Goal: Check status: Check status

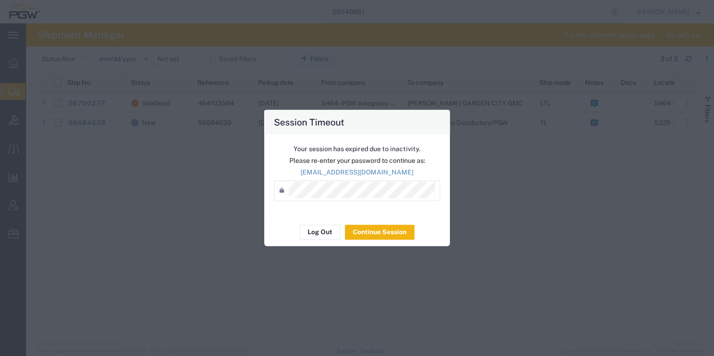
click at [331, 177] on div "Your session has expired due to inactivity. Please re-enter your password to co…" at bounding box center [357, 175] width 186 height 83
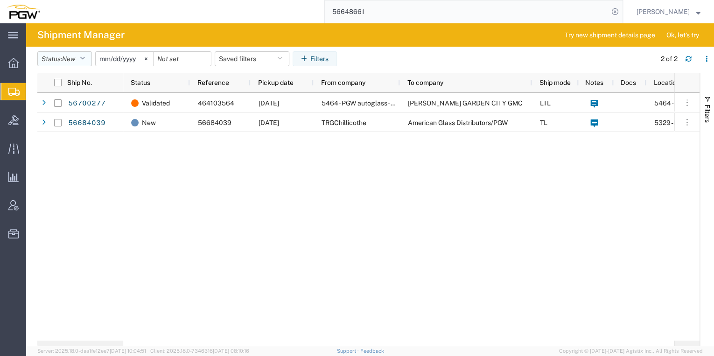
click at [75, 57] on span "New" at bounding box center [68, 58] width 13 height 7
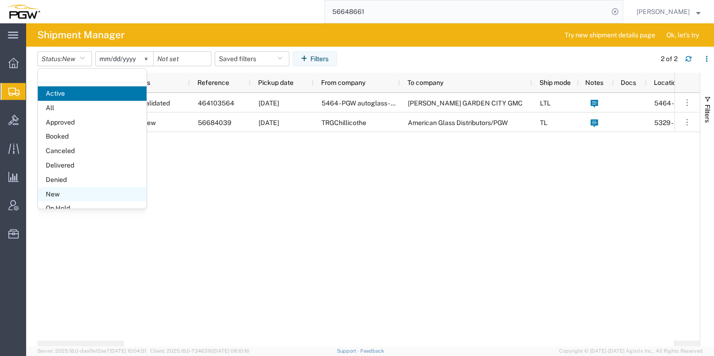
click at [78, 192] on span "New" at bounding box center [92, 194] width 109 height 14
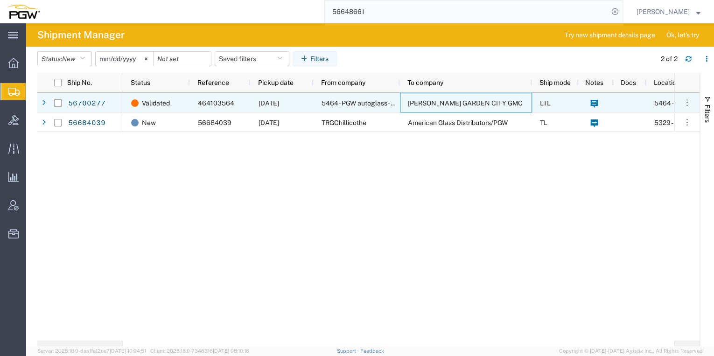
click at [461, 101] on span "[PERSON_NAME] GARDEN CITY GMC" at bounding box center [465, 102] width 115 height 7
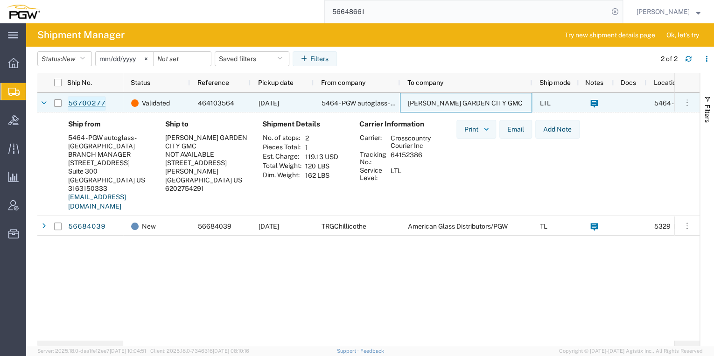
click at [86, 102] on link "56700277" at bounding box center [87, 103] width 38 height 15
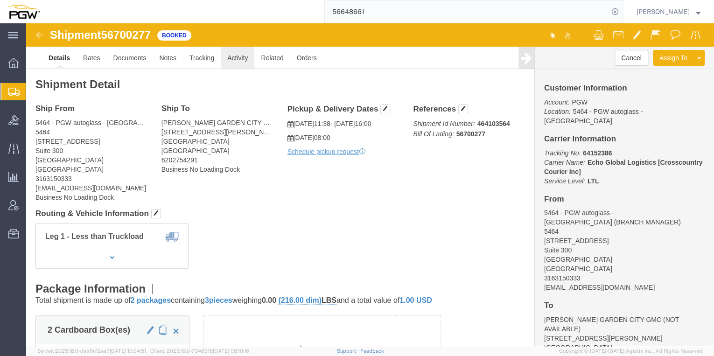
click link "Activity"
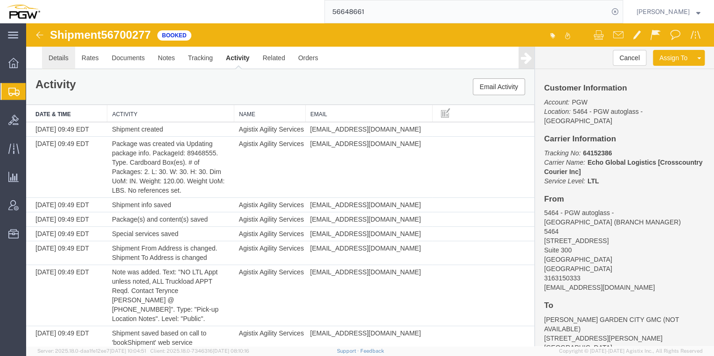
click at [66, 64] on link "Details" at bounding box center [58, 58] width 33 height 22
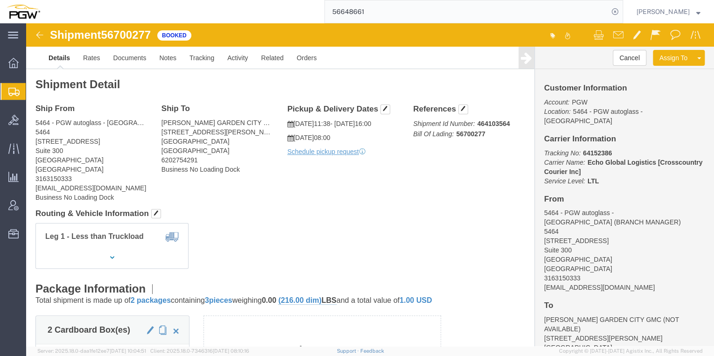
click img
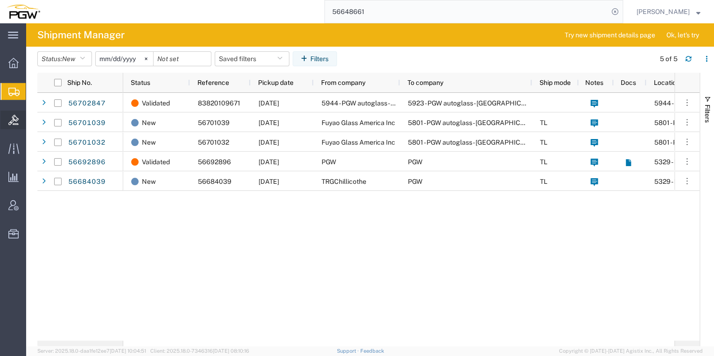
click at [32, 119] on span "Bids" at bounding box center [29, 120] width 7 height 19
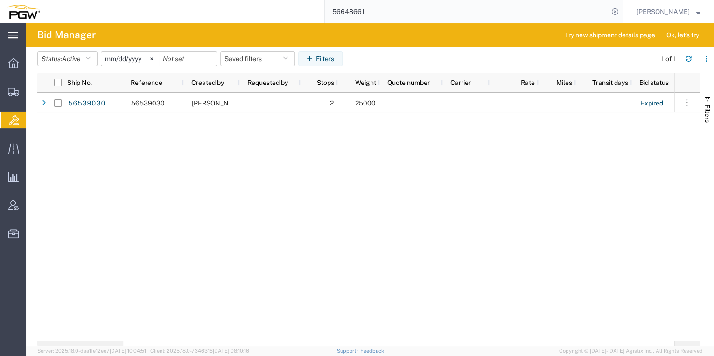
click at [11, 35] on icon at bounding box center [13, 35] width 10 height 7
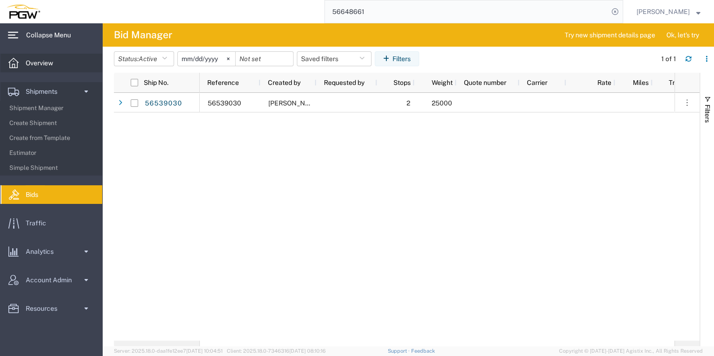
click at [32, 63] on span "Overview" at bounding box center [43, 63] width 34 height 19
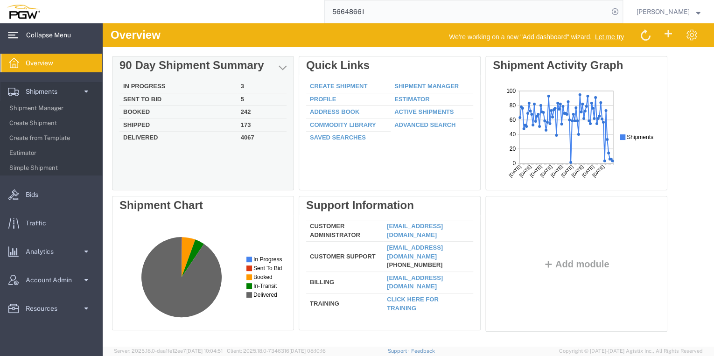
click at [163, 101] on td "Sent To Bid" at bounding box center [178, 99] width 118 height 13
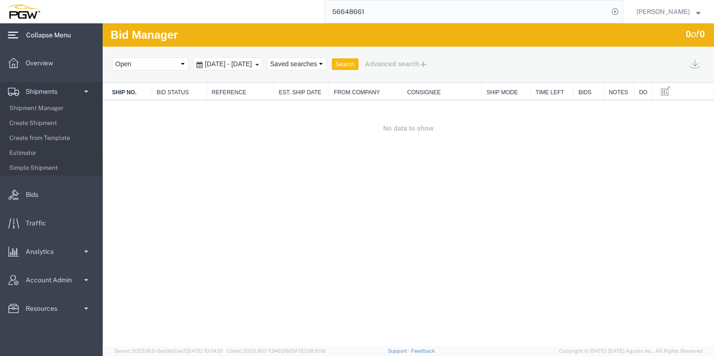
click at [358, 64] on button "Search" at bounding box center [345, 64] width 27 height 12
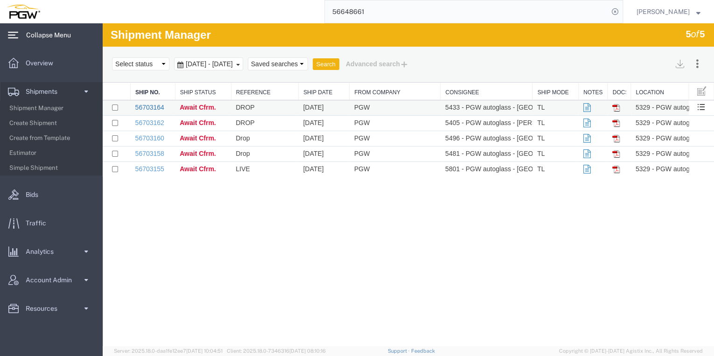
click at [151, 106] on link "56703164" at bounding box center [149, 107] width 29 height 7
